Goal: Information Seeking & Learning: Learn about a topic

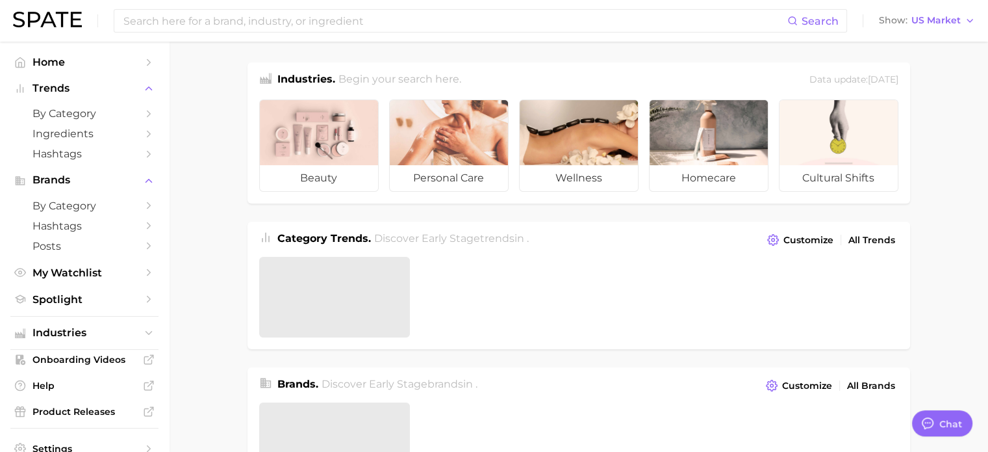
type textarea "x"
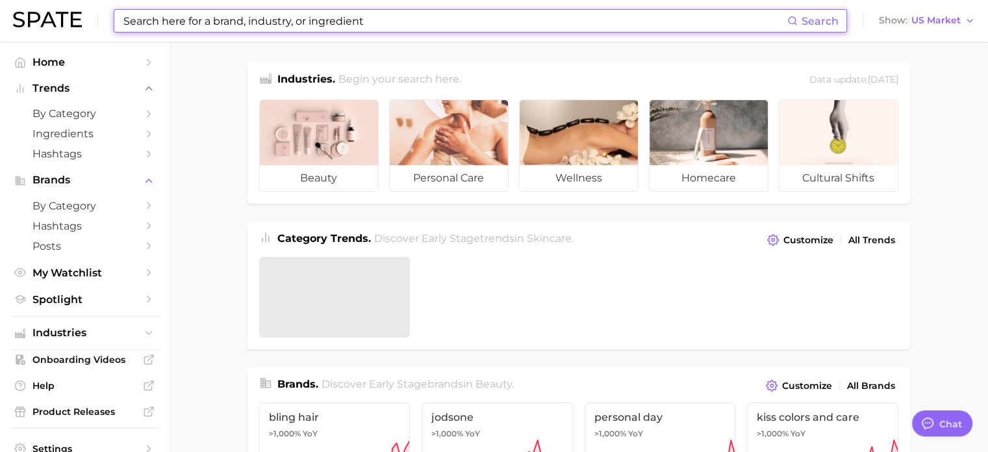
click at [188, 18] on input at bounding box center [454, 21] width 665 height 22
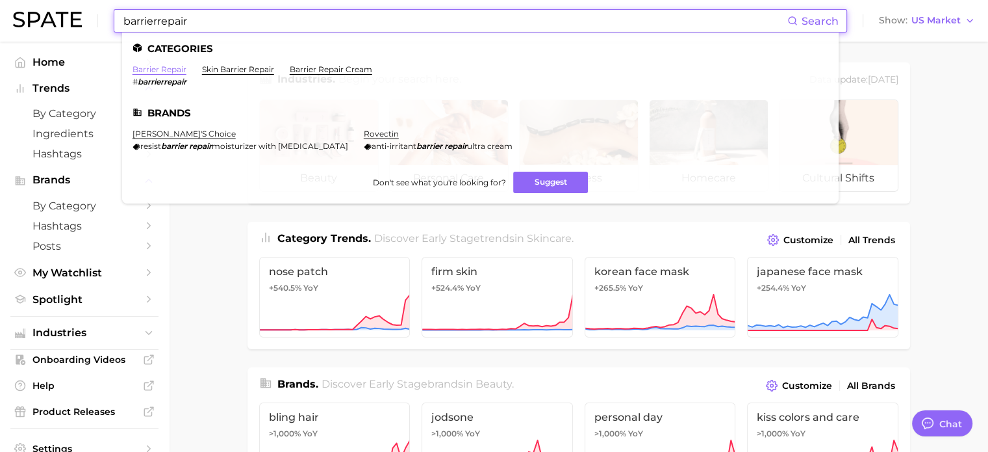
type input "barrierrepair"
click at [162, 73] on link "barrier repair" at bounding box center [160, 69] width 54 height 10
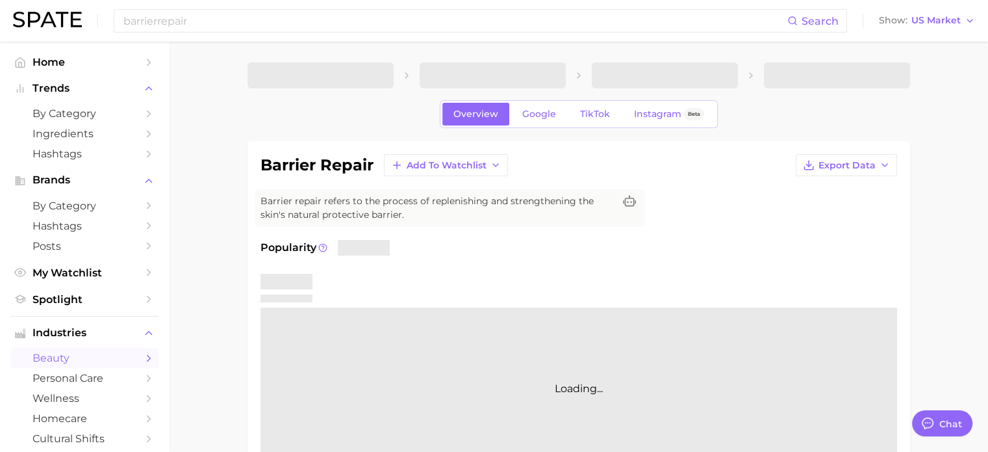
type textarea "x"
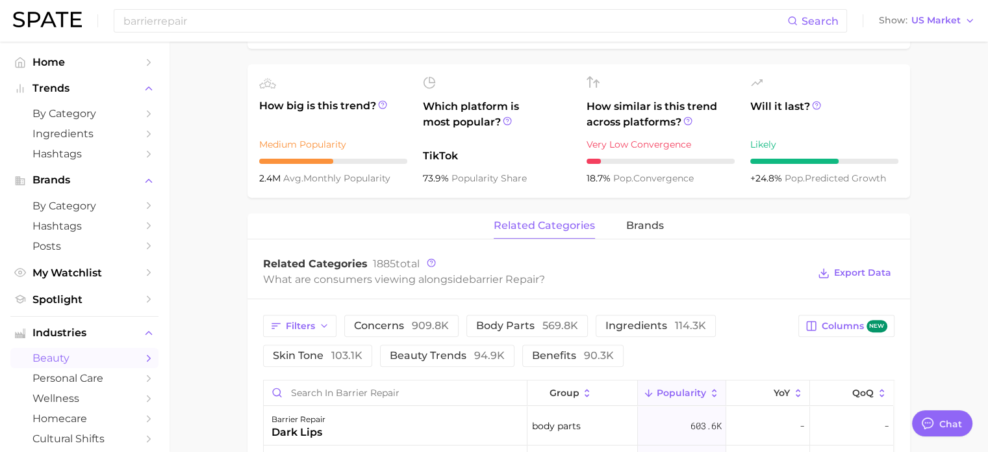
scroll to position [325, 0]
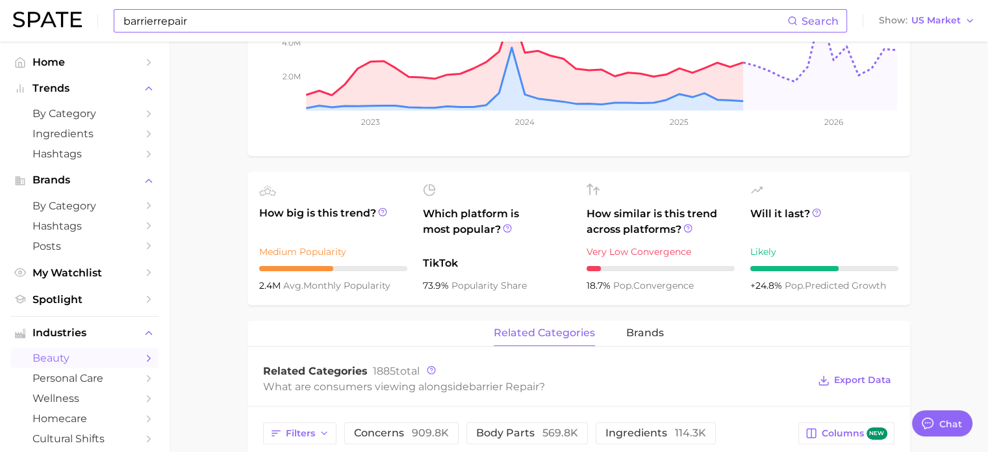
click at [231, 31] on input "barrierrepair" at bounding box center [454, 21] width 665 height 22
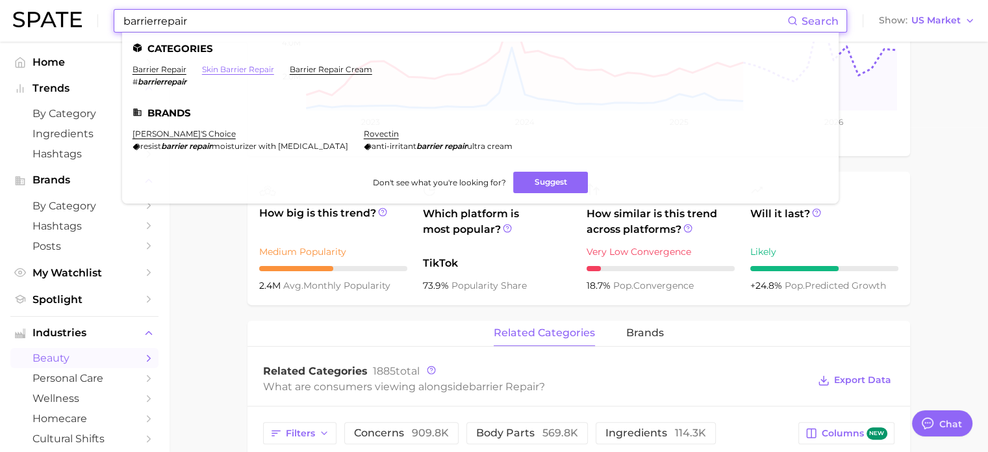
click at [248, 72] on link "skin barrier repair" at bounding box center [238, 69] width 72 height 10
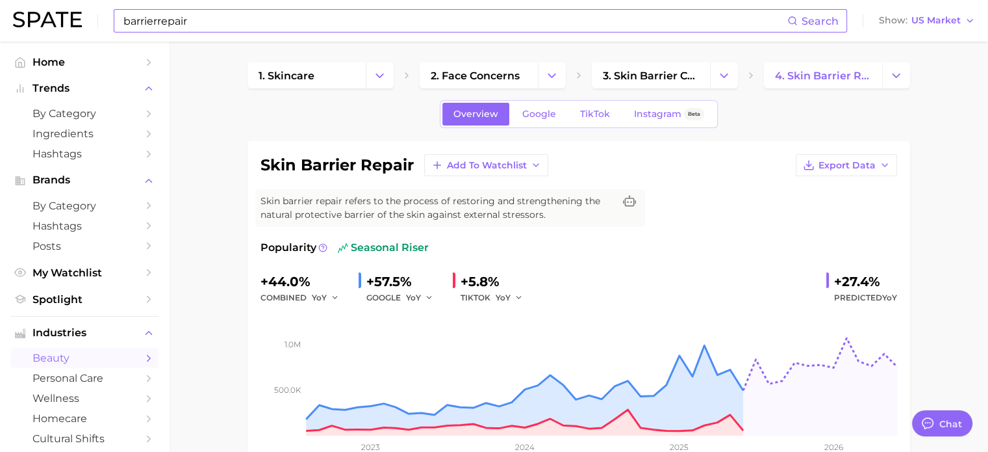
click at [223, 22] on input "barrierrepair" at bounding box center [454, 21] width 665 height 22
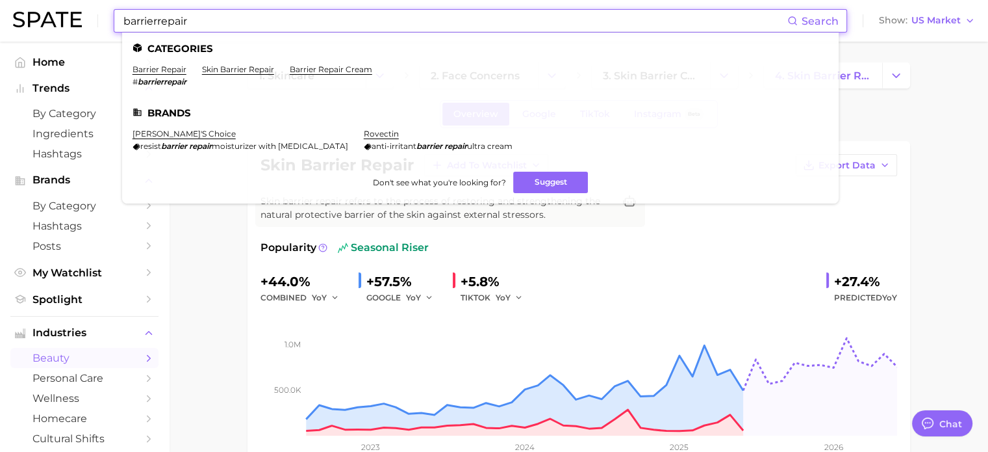
drag, startPoint x: 223, startPoint y: 22, endPoint x: 34, endPoint y: 7, distance: 189.0
click at [34, 7] on div "barrierrepair Search Categories barrier repair # barrierrepair skin barrier rep…" at bounding box center [494, 21] width 962 height 42
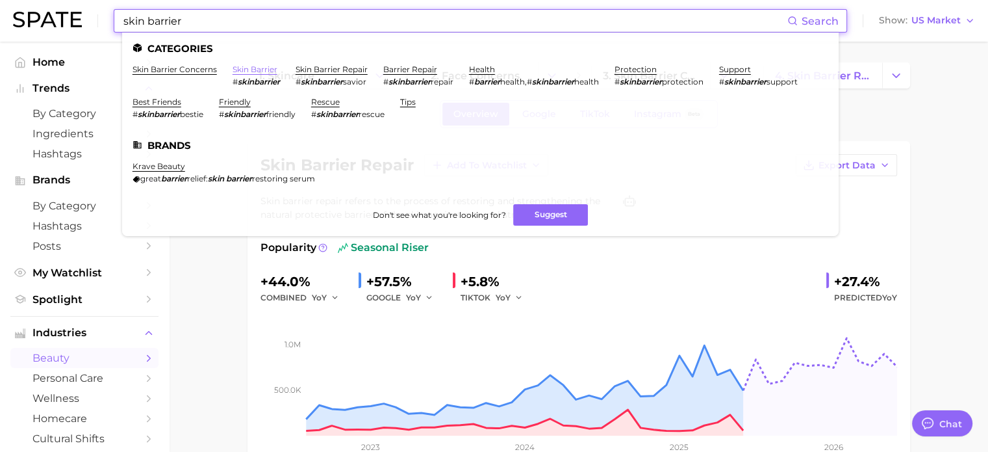
type input "skin barrier"
click at [246, 71] on link "skin barrier" at bounding box center [255, 69] width 45 height 10
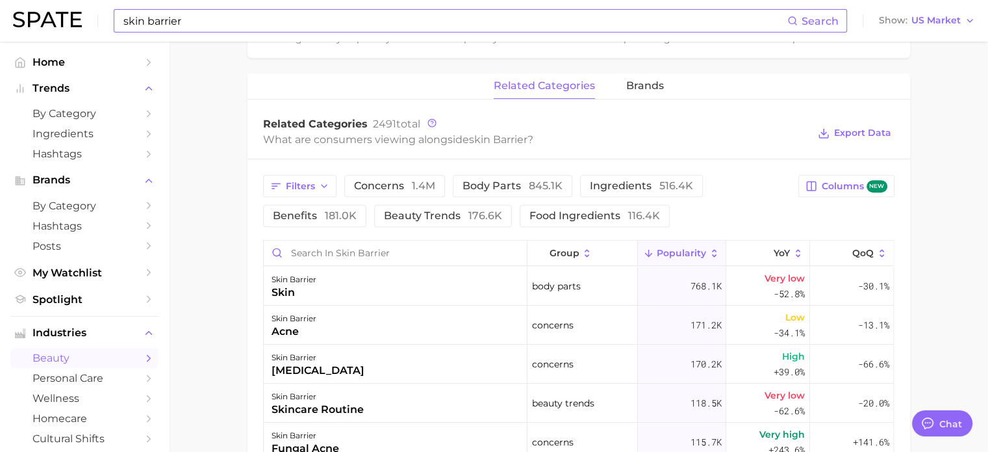
scroll to position [580, 0]
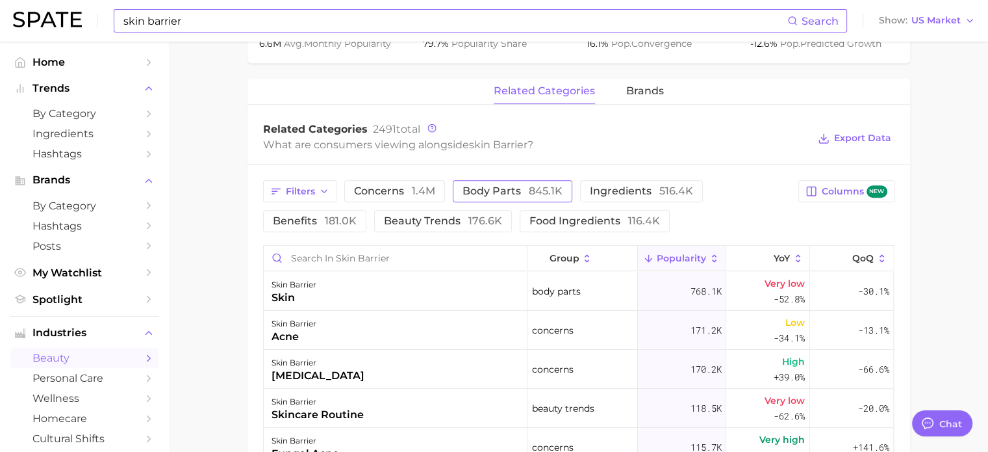
click at [513, 181] on button "body parts 845.1k" at bounding box center [513, 191] width 120 height 22
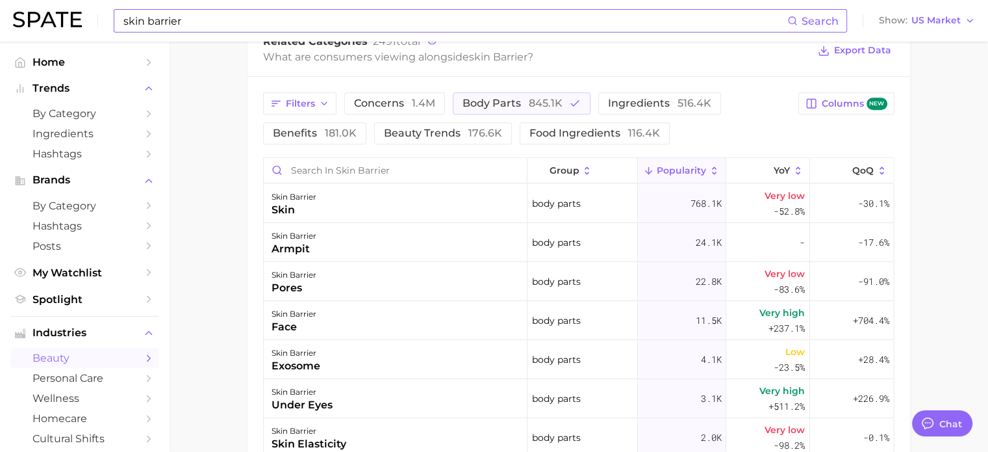
scroll to position [645, 0]
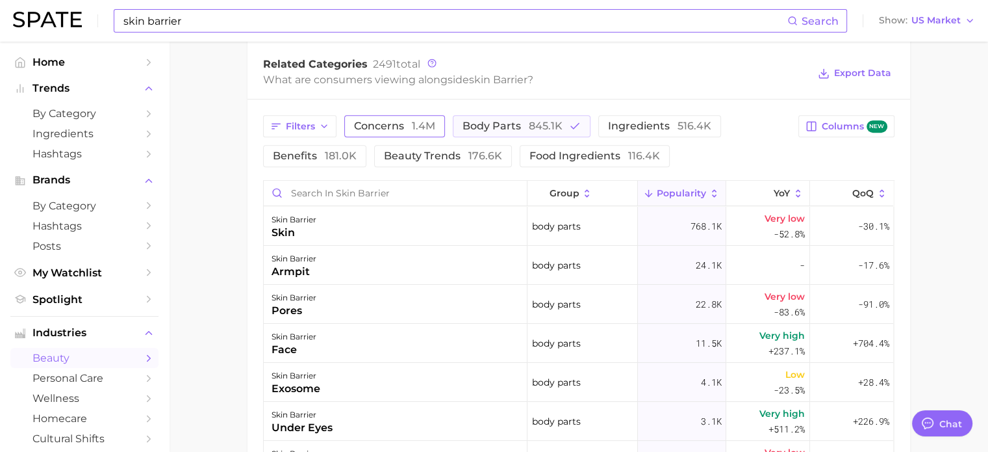
click at [431, 131] on span "1.4m" at bounding box center [423, 126] width 23 height 12
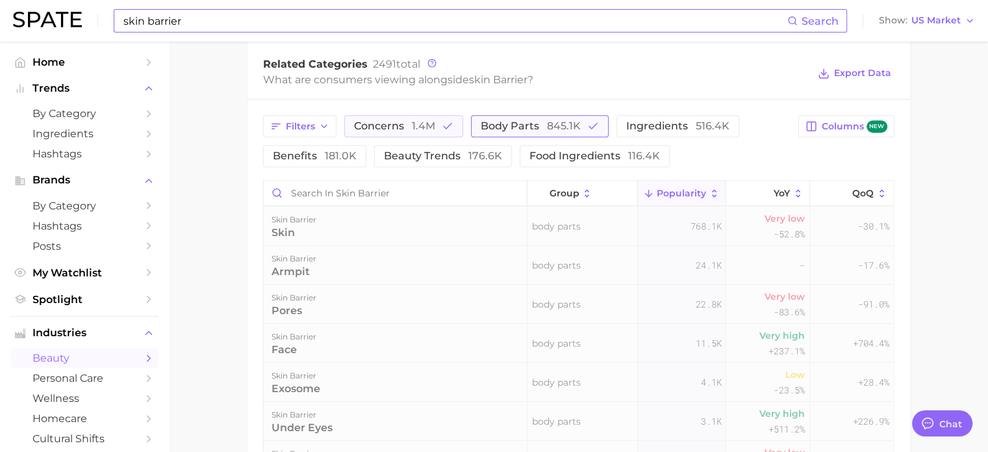
click at [591, 128] on icon "button" at bounding box center [593, 126] width 12 height 12
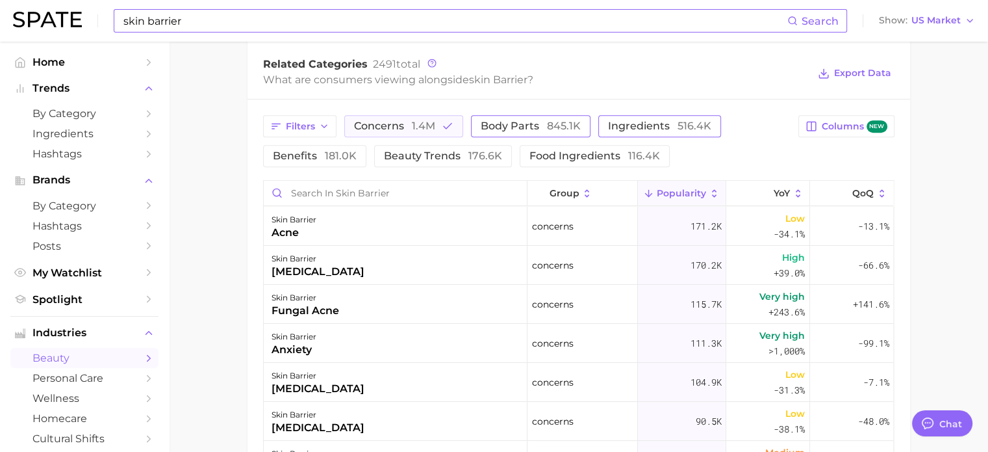
click at [658, 123] on span "ingredients 516.4k" at bounding box center [659, 126] width 103 height 10
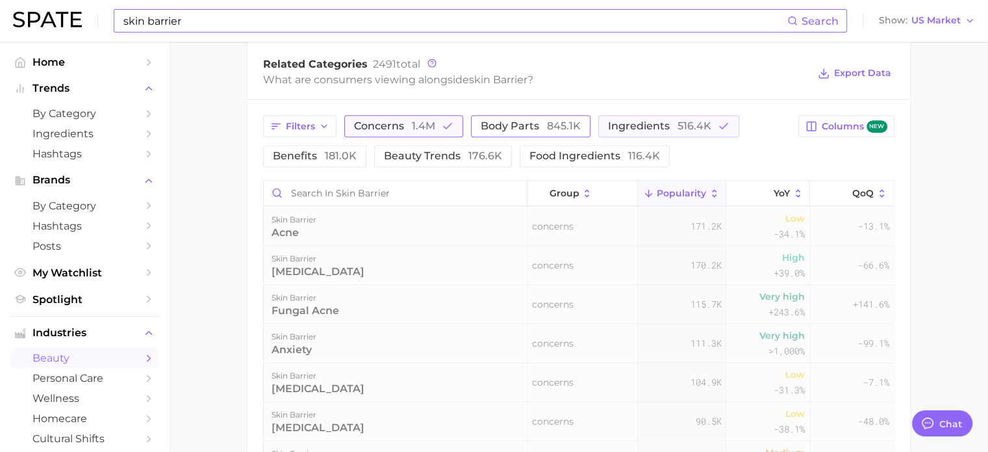
click at [434, 122] on button "concerns 1.4m" at bounding box center [403, 126] width 119 height 22
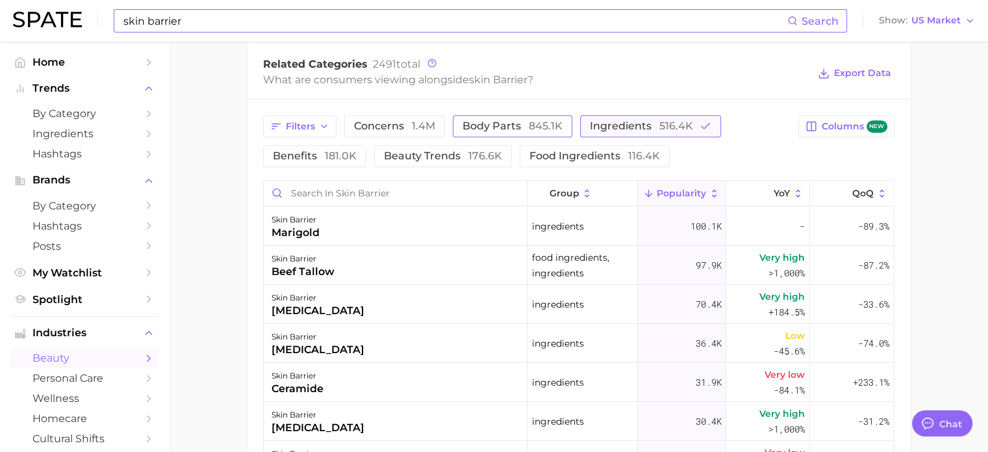
click at [669, 131] on span "516.4k" at bounding box center [677, 126] width 34 height 12
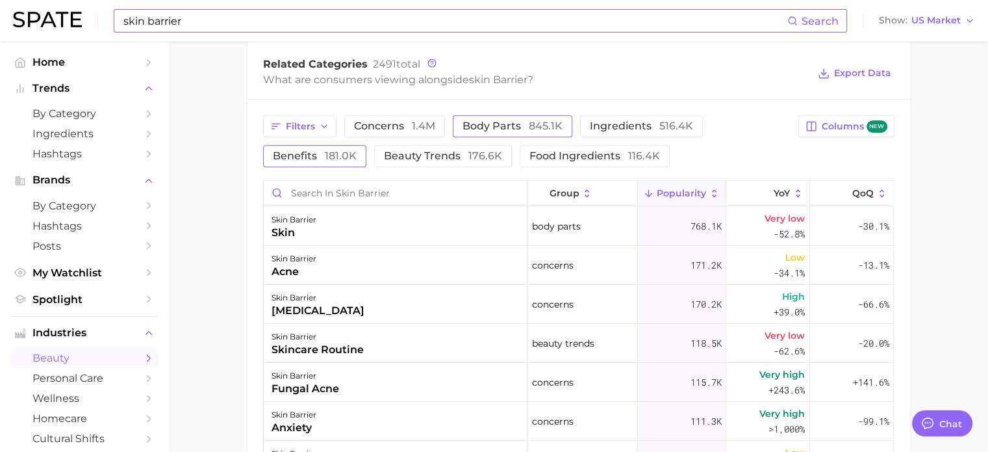
click at [339, 151] on span "181.0k" at bounding box center [341, 155] width 32 height 12
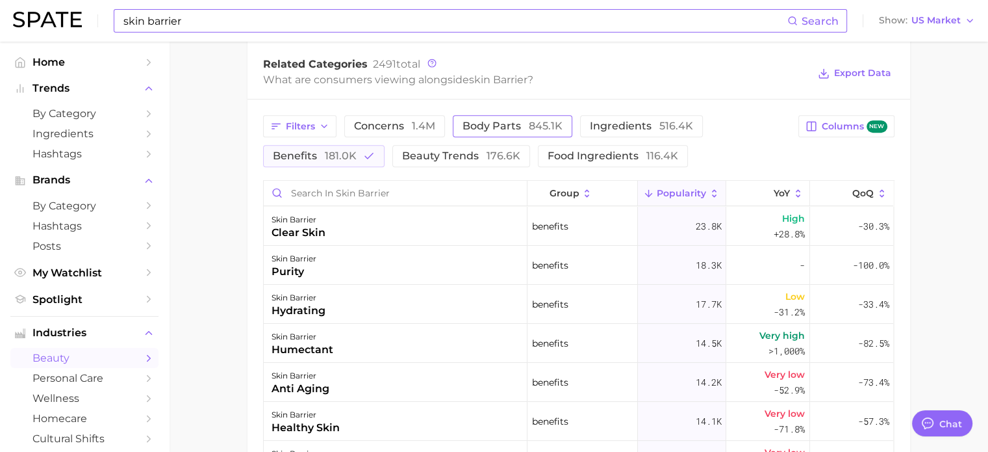
click at [214, 190] on main "1. skincare 2. face concerns 3. skin barrier concerns 4. skin barrier Overview …" at bounding box center [578, 54] width 819 height 1316
click at [442, 162] on button "beauty trends 176.6k" at bounding box center [461, 156] width 138 height 22
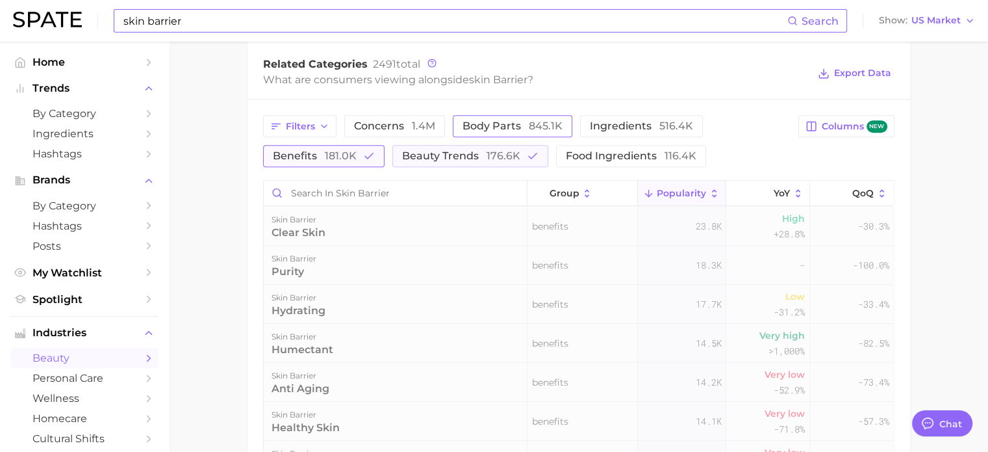
click at [369, 153] on icon "button" at bounding box center [369, 156] width 12 height 12
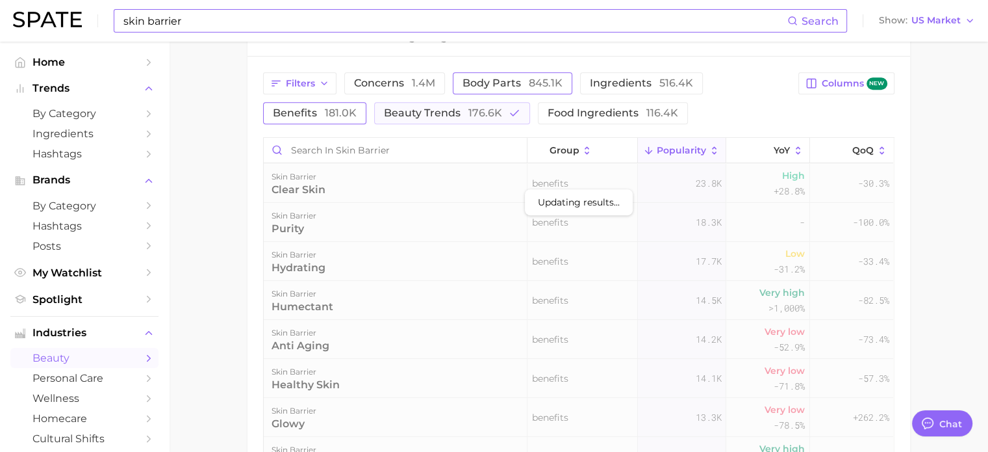
scroll to position [710, 0]
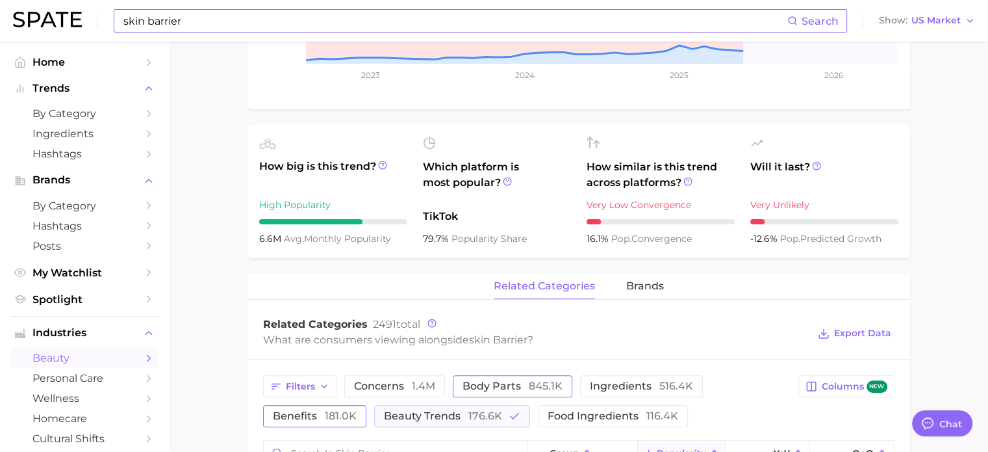
scroll to position [0, 0]
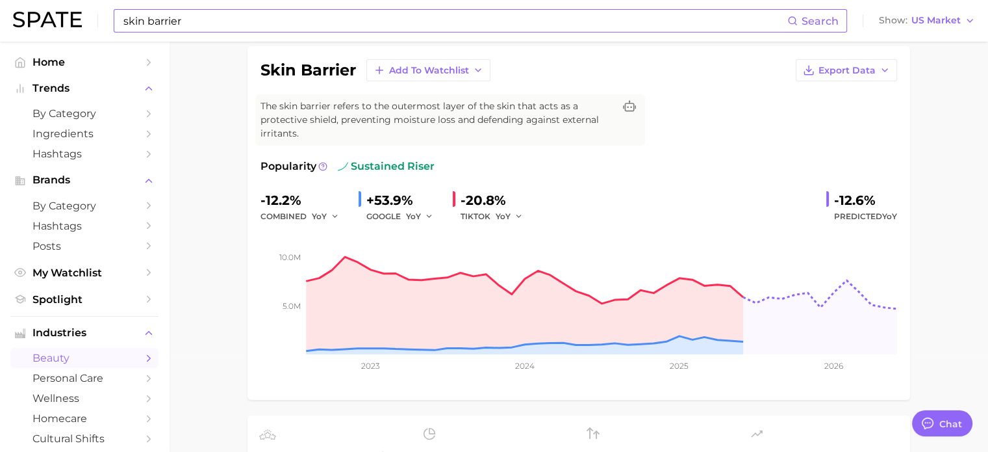
scroll to position [99, 0]
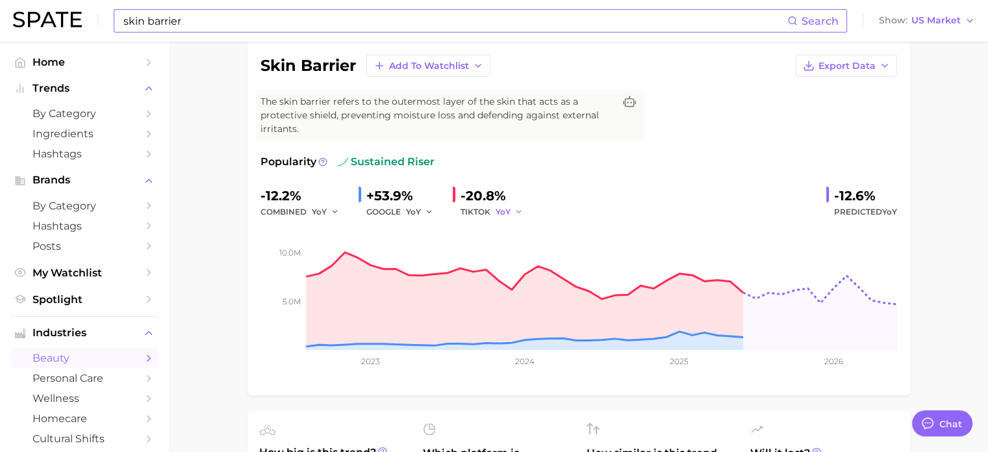
click at [519, 211] on polyline "button" at bounding box center [519, 212] width 5 height 2
